Goal: Task Accomplishment & Management: Manage account settings

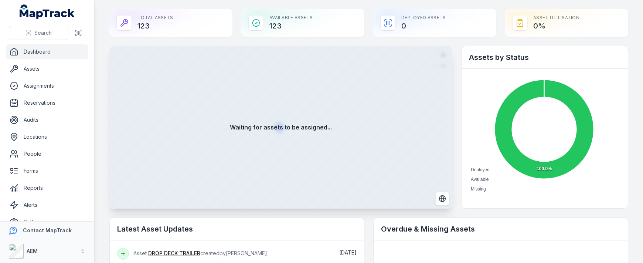
drag, startPoint x: 0, startPoint y: 0, endPoint x: 272, endPoint y: 245, distance: 365.7
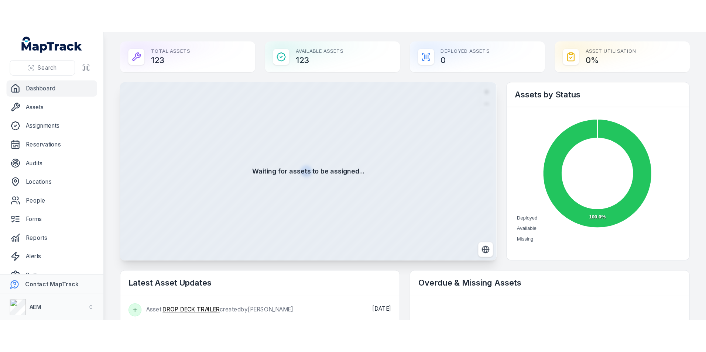
scroll to position [27, 0]
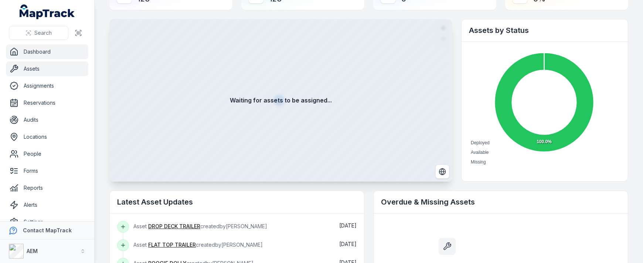
click at [22, 66] on link "Assets" at bounding box center [47, 68] width 82 height 15
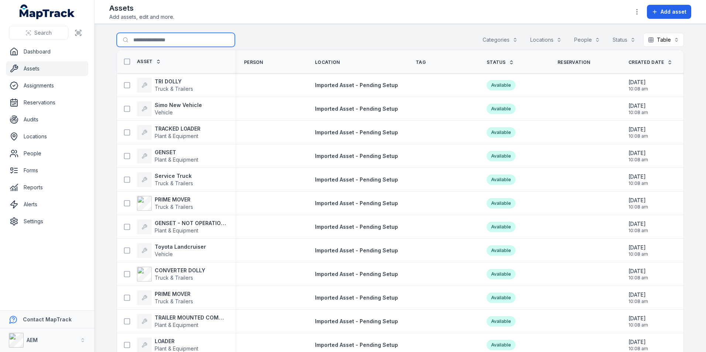
click at [130, 35] on input "Search for assets" at bounding box center [176, 40] width 118 height 14
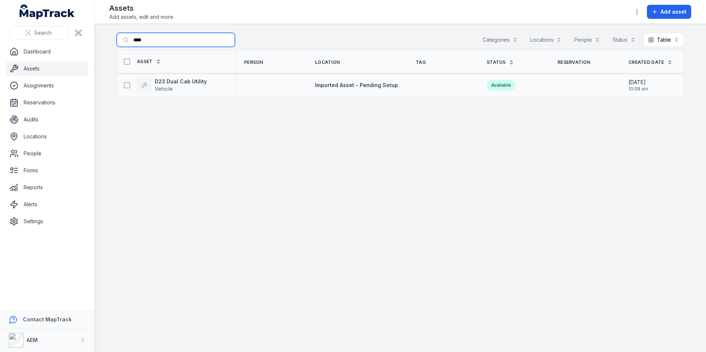
type input "****"
click at [228, 85] on div "D23 Dual Cab Utility Vehicle" at bounding box center [176, 85] width 118 height 21
click at [208, 81] on div "D23 Dual Cab Utility Vehicle" at bounding box center [173, 85] width 106 height 15
click at [185, 81] on strong "D23 Dual Cab Utility" at bounding box center [181, 81] width 52 height 7
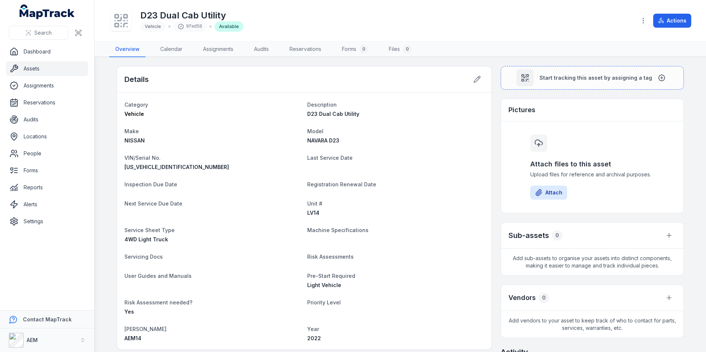
click at [532, 113] on div "Pictures" at bounding box center [592, 110] width 182 height 23
click at [546, 190] on button "Attach" at bounding box center [548, 193] width 37 height 14
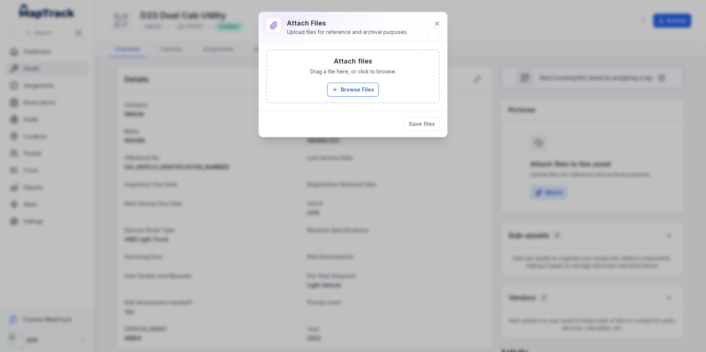
click at [336, 81] on div "Attach files Drag a file here, or click to browse. Browse Files Take Photos" at bounding box center [353, 76] width 172 height 52
